Goal: Task Accomplishment & Management: Manage account settings

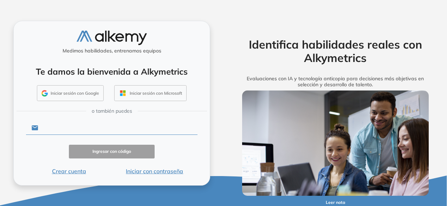
click at [109, 129] on input "text" at bounding box center [117, 127] width 159 height 13
type input "**********"
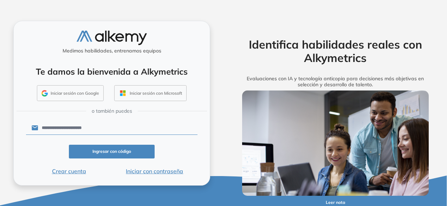
click at [146, 171] on button "Iniciar con contraseña" at bounding box center [155, 171] width 86 height 8
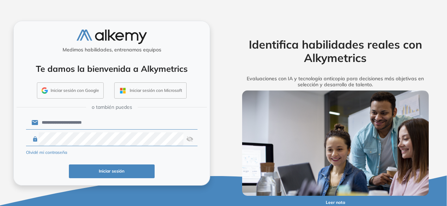
click button "Iniciar sesión" at bounding box center [112, 171] width 86 height 14
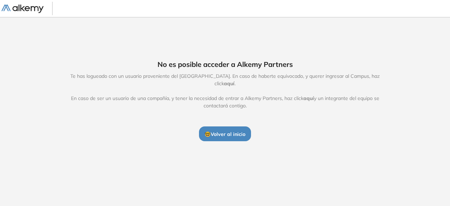
click at [233, 131] on span "🤓 Volver al inicio" at bounding box center [225, 134] width 41 height 6
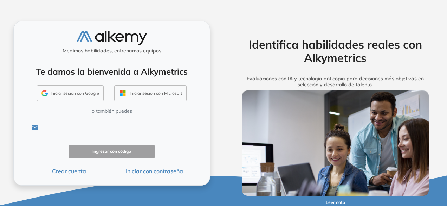
click at [149, 128] on input "text" at bounding box center [117, 127] width 159 height 13
type input "**********"
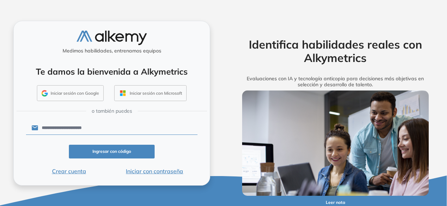
click at [133, 154] on button "Ingresar con código" at bounding box center [112, 151] width 86 height 14
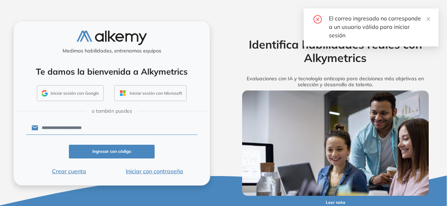
click at [157, 171] on button "Iniciar con contraseña" at bounding box center [155, 171] width 86 height 8
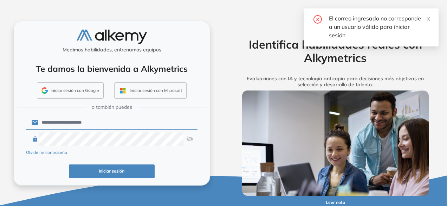
click at [188, 139] on img at bounding box center [189, 138] width 7 height 13
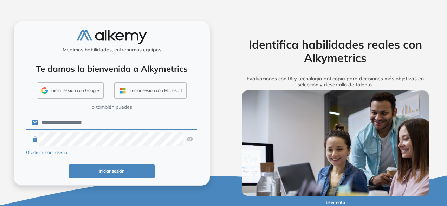
click at [114, 173] on button "Iniciar sesión" at bounding box center [112, 171] width 86 height 14
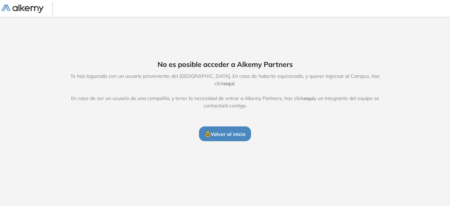
click at [232, 132] on span "🤓 Volver al inicio" at bounding box center [225, 134] width 41 height 6
